Goal: Task Accomplishment & Management: Use online tool/utility

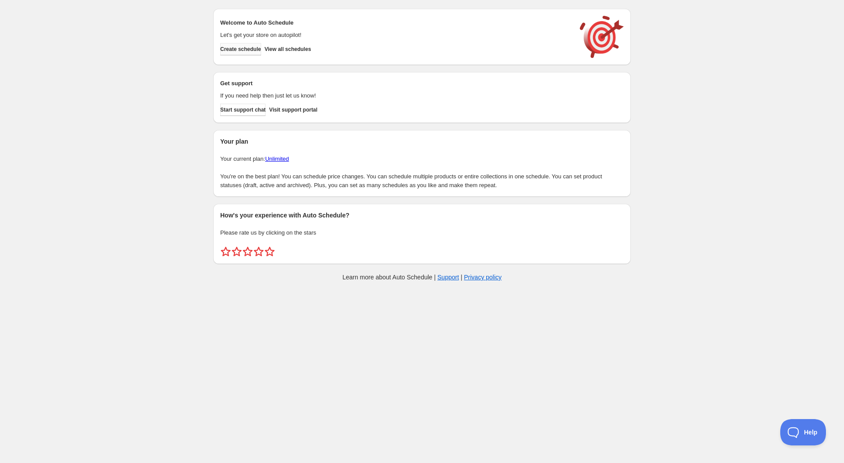
click at [240, 52] on span "Create schedule" at bounding box center [240, 49] width 41 height 7
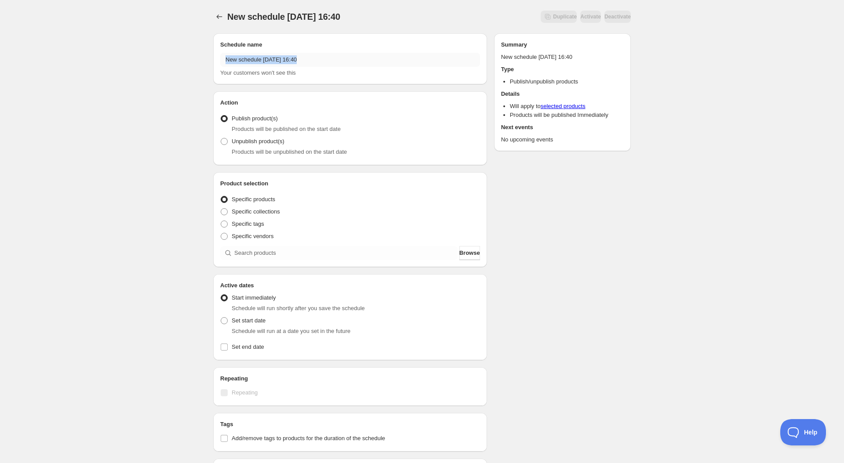
drag, startPoint x: 322, startPoint y: 67, endPoint x: 303, endPoint y: 57, distance: 21.8
click at [303, 57] on div "New schedule Sep 01 2025 16:40 Your customers won't see this" at bounding box center [350, 65] width 260 height 25
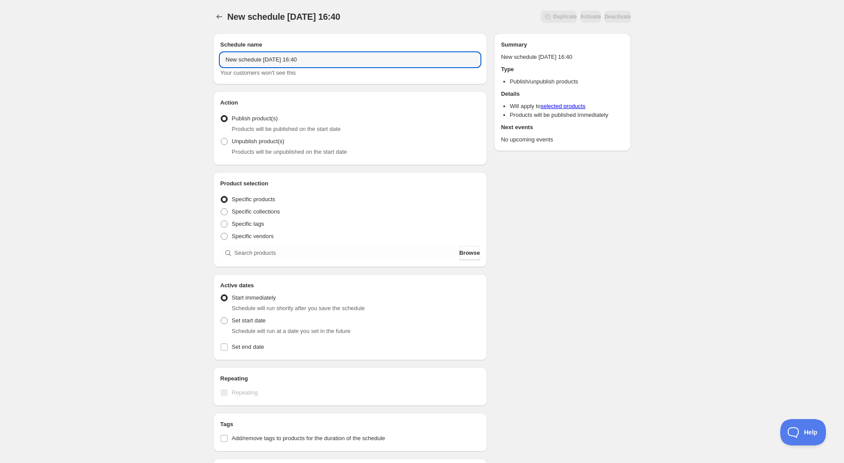
drag, startPoint x: 333, startPoint y: 58, endPoint x: 189, endPoint y: 56, distance: 143.7
click at [189, 56] on div "New schedule Sep 01 2025 16:40. This page is ready New schedule Sep 01 2025 16:…" at bounding box center [422, 335] width 844 height 670
type input "NOS"
click at [260, 140] on ul "Publish product(s) Products will be published on the start date Unpublish produ…" at bounding box center [350, 136] width 260 height 46
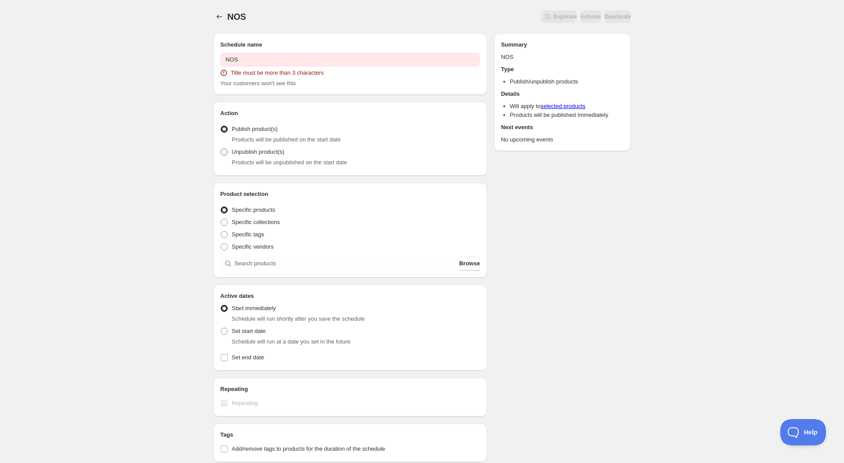
click at [226, 155] on span at bounding box center [224, 152] width 7 height 7
click at [221, 149] on input "Unpublish product(s)" at bounding box center [221, 149] width 0 height 0
radio input "true"
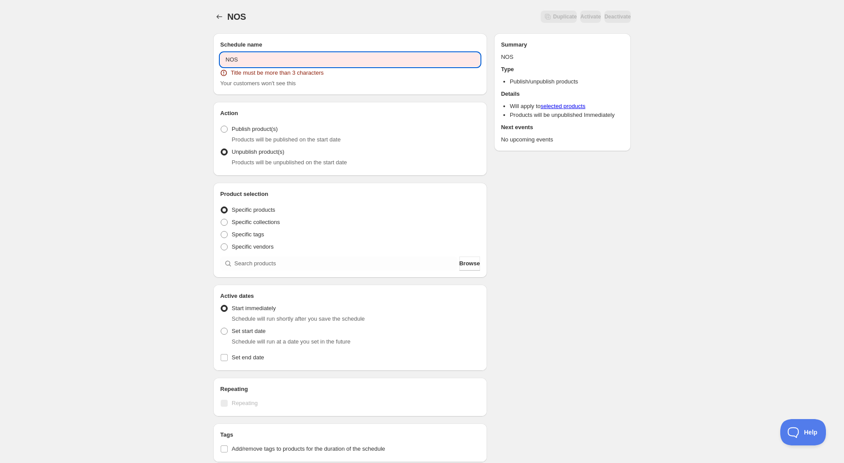
click at [258, 61] on input "NOS" at bounding box center [350, 60] width 260 height 14
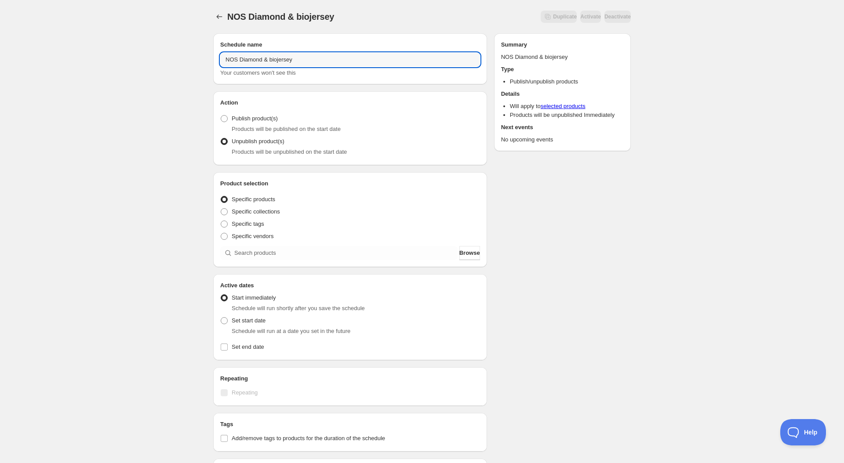
type input "NOS Diamond & biojersey"
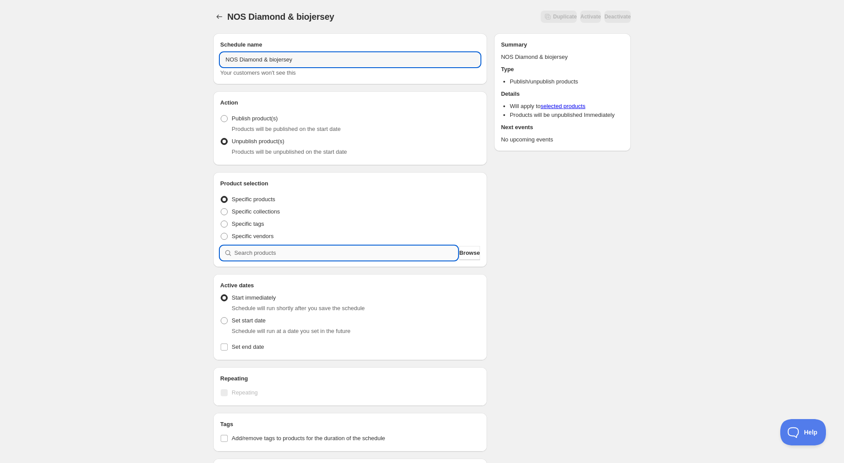
click at [254, 254] on input "search" at bounding box center [345, 253] width 223 height 14
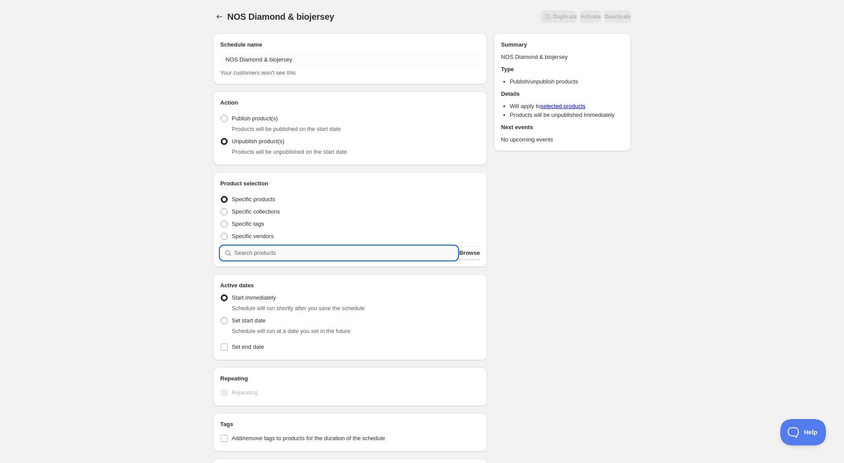
type input "h"
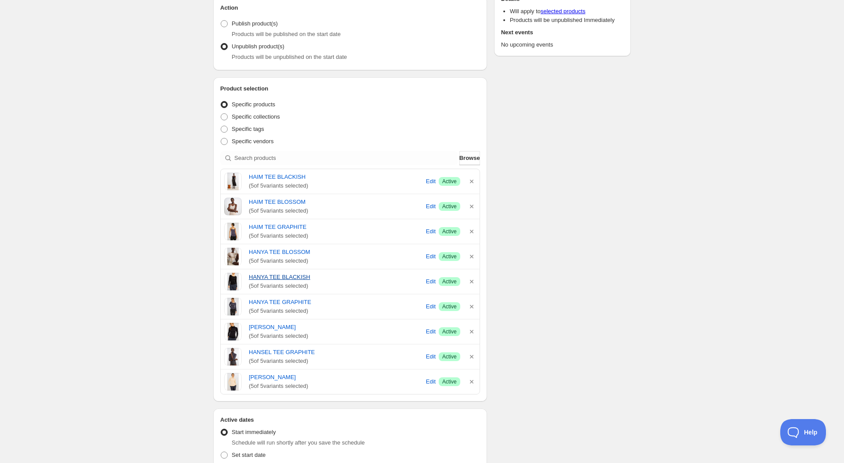
scroll to position [102, 0]
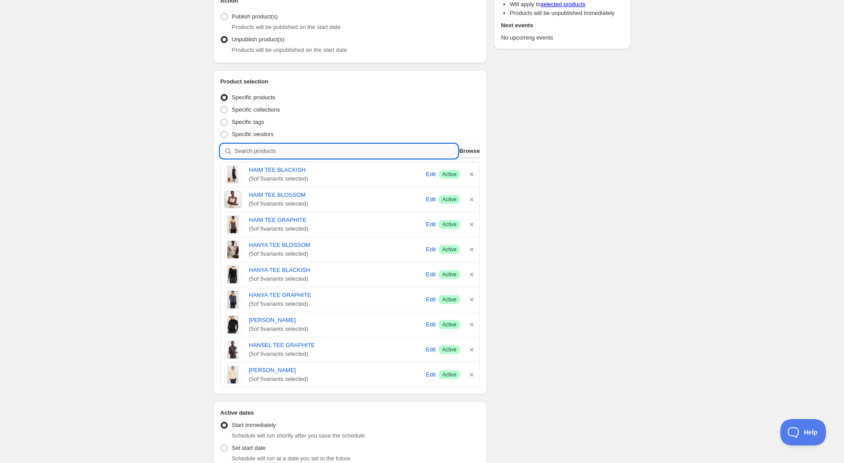
click at [248, 147] on input "search" at bounding box center [345, 151] width 223 height 14
type input "h"
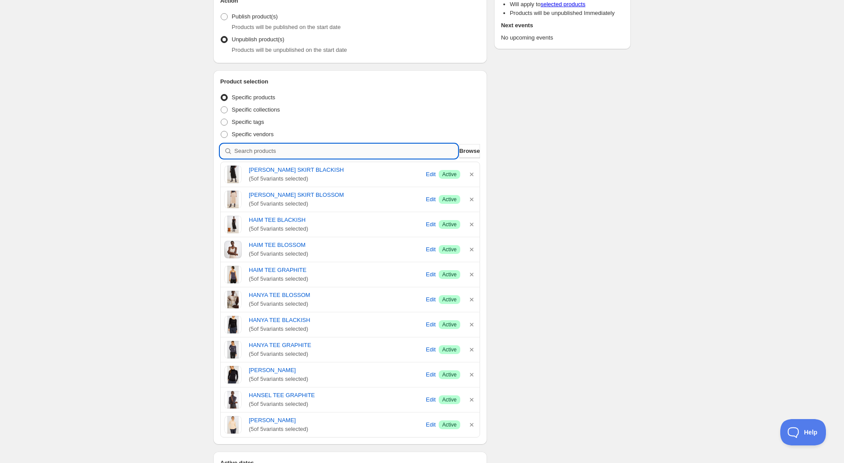
click at [289, 150] on input "search" at bounding box center [345, 151] width 223 height 14
type input "h"
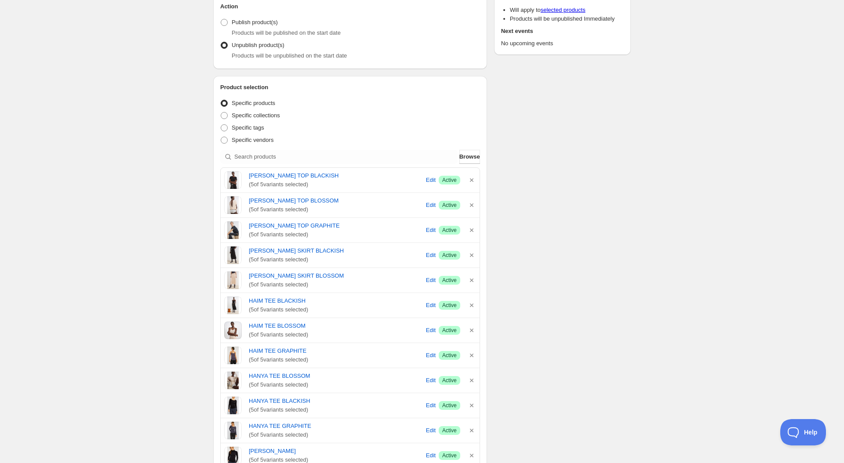
scroll to position [0, 0]
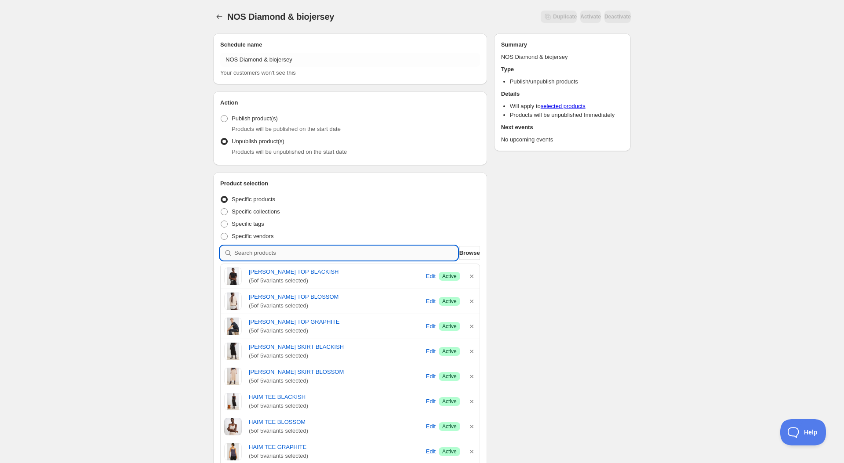
click at [285, 246] on input "search" at bounding box center [345, 253] width 223 height 14
type input "h"
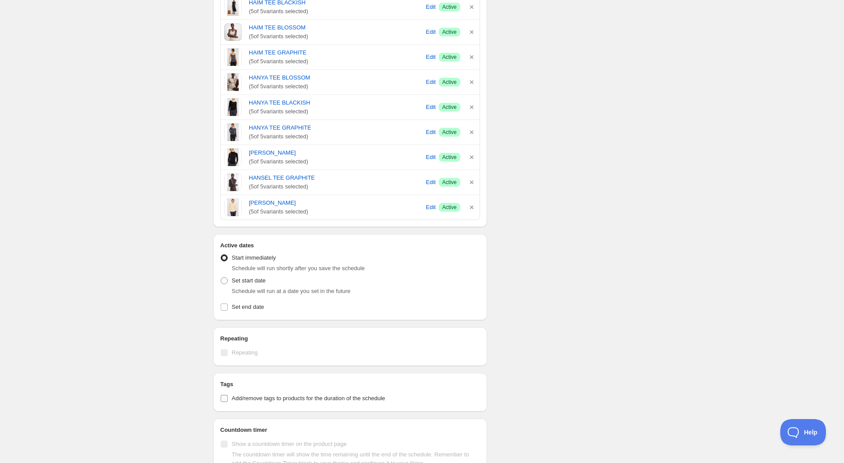
scroll to position [632, 0]
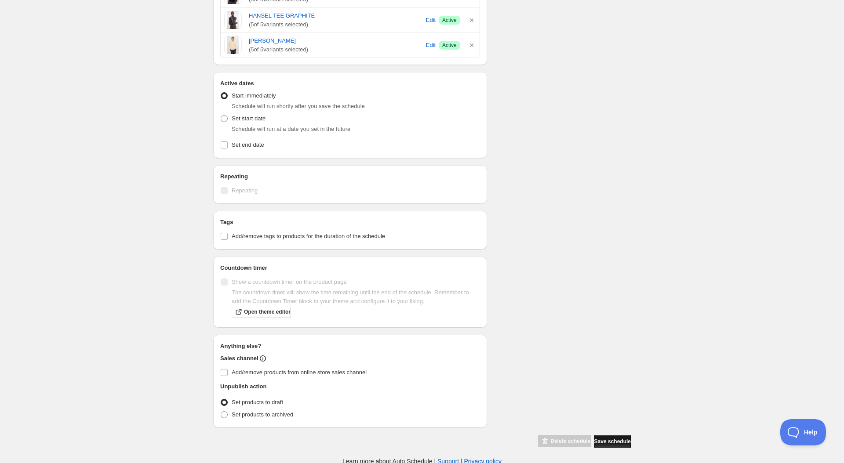
click at [608, 438] on span "Save schedule" at bounding box center [612, 441] width 36 height 7
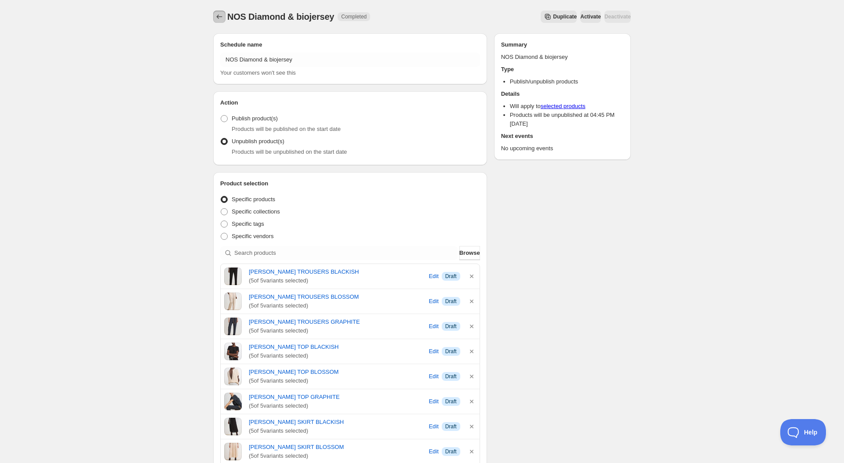
click at [222, 18] on icon "Schedules" at bounding box center [219, 16] width 9 height 9
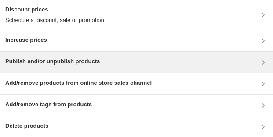
click at [37, 28] on h3 "Publish and/or unpublish products" at bounding box center [52, 61] width 94 height 9
